Goal: Find specific page/section: Find specific page/section

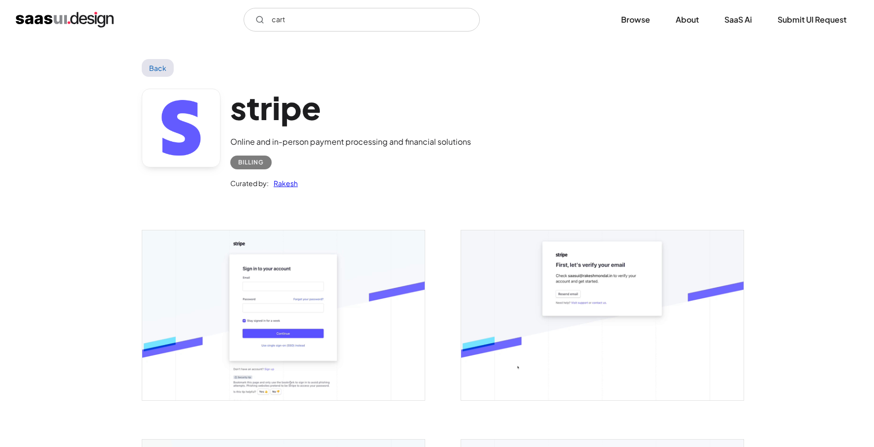
type input "cart"
click at [151, 73] on link "Back" at bounding box center [158, 68] width 32 height 18
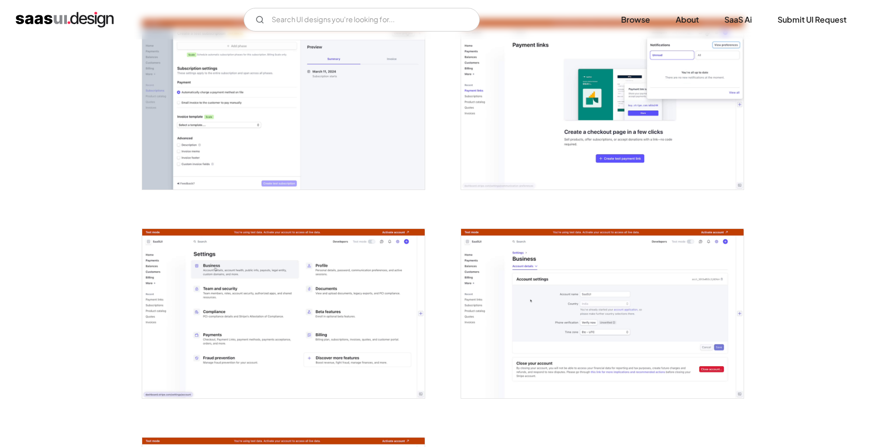
scroll to position [2298, 0]
click at [270, 294] on img "open lightbox" at bounding box center [283, 313] width 282 height 169
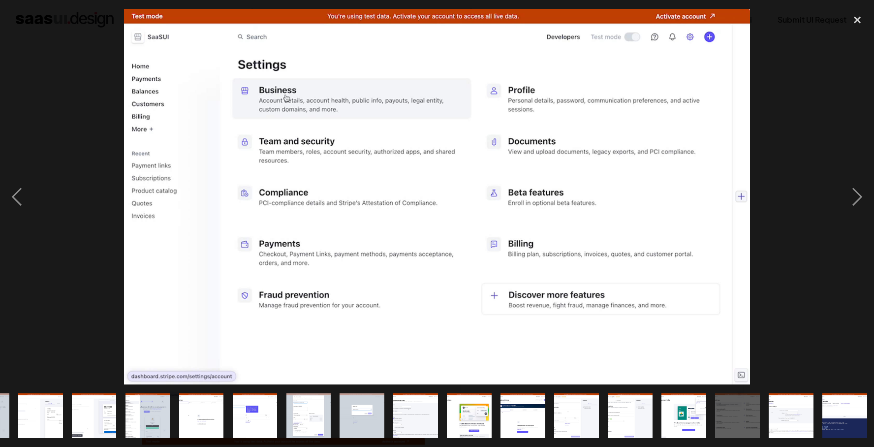
scroll to position [0, 475]
